Goal: Transaction & Acquisition: Obtain resource

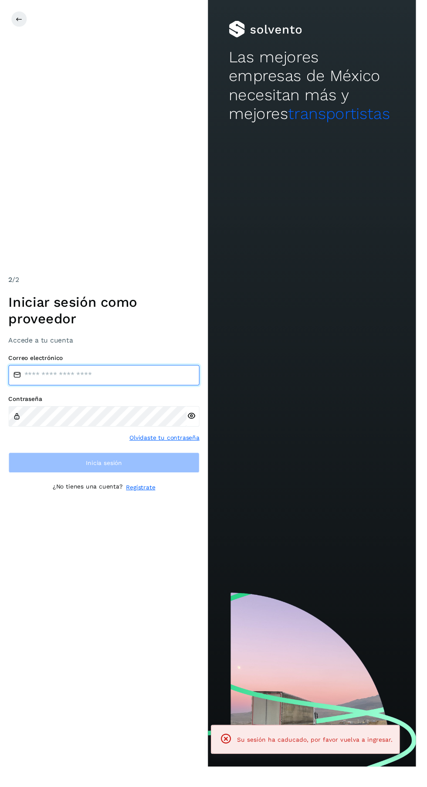
click at [133, 396] on input "email" at bounding box center [107, 385] width 196 height 21
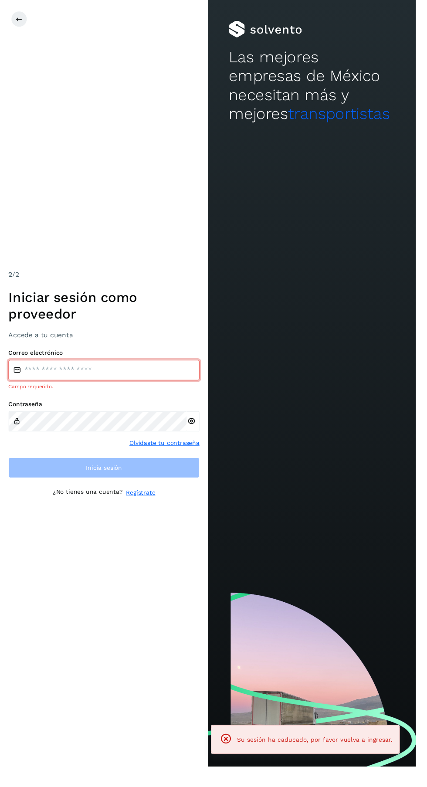
type input "**********"
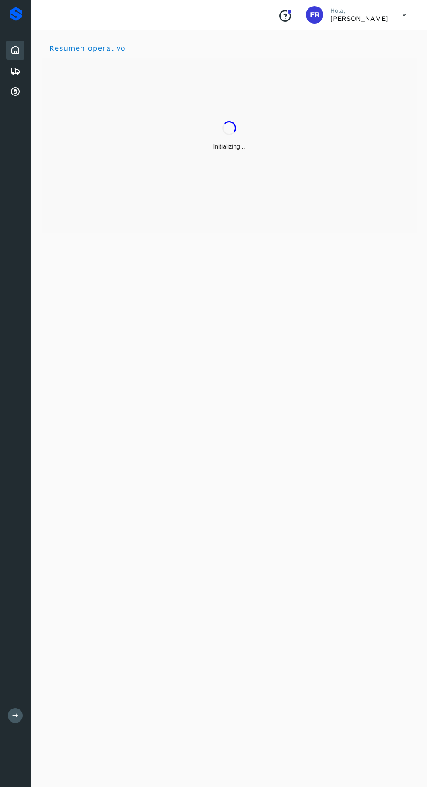
click at [15, 92] on icon at bounding box center [15, 92] width 10 height 10
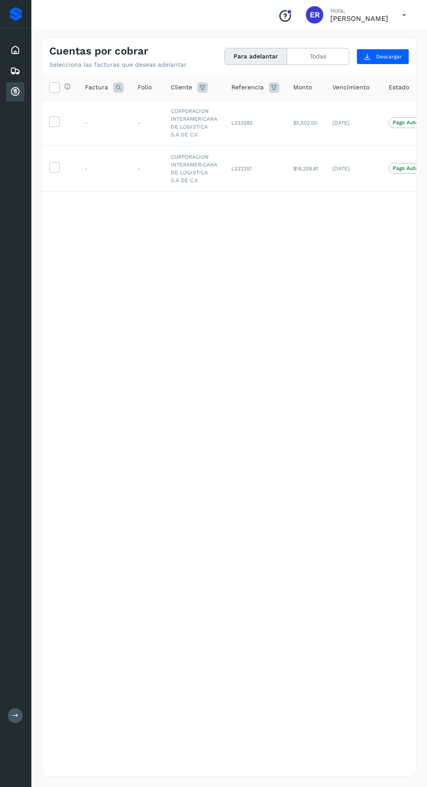
click at [49, 123] on label at bounding box center [54, 121] width 10 height 10
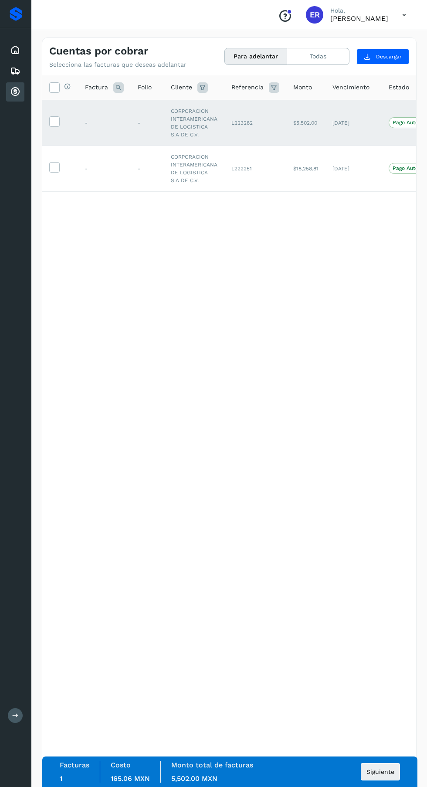
click at [56, 169] on icon at bounding box center [54, 166] width 9 height 9
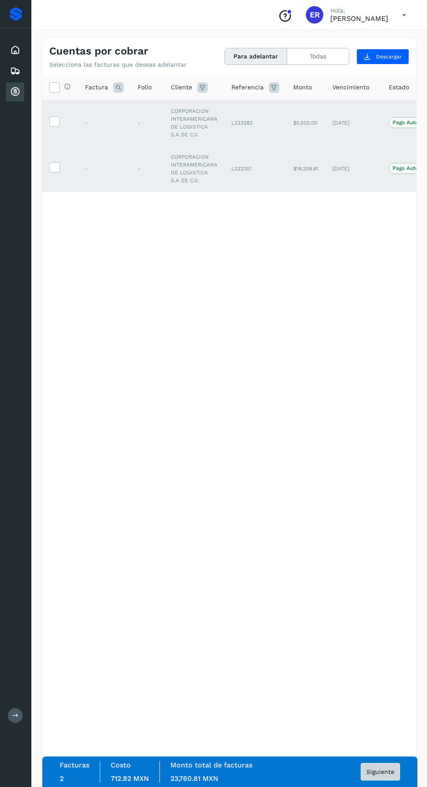
click at [380, 774] on span "Siguiente" at bounding box center [381, 772] width 28 height 6
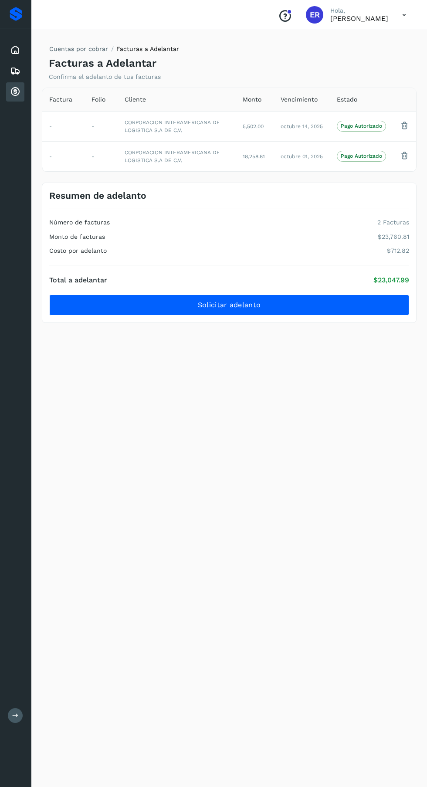
click at [313, 309] on button "Solicitar adelanto" at bounding box center [229, 305] width 360 height 21
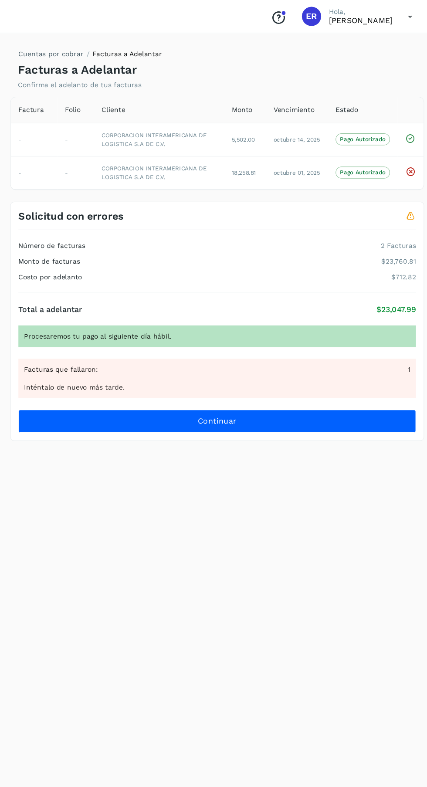
click at [400, 16] on icon at bounding box center [404, 15] width 18 height 18
click at [369, 42] on div "Cerrar sesión" at bounding box center [361, 39] width 104 height 17
